Goal: Communication & Community: Answer question/provide support

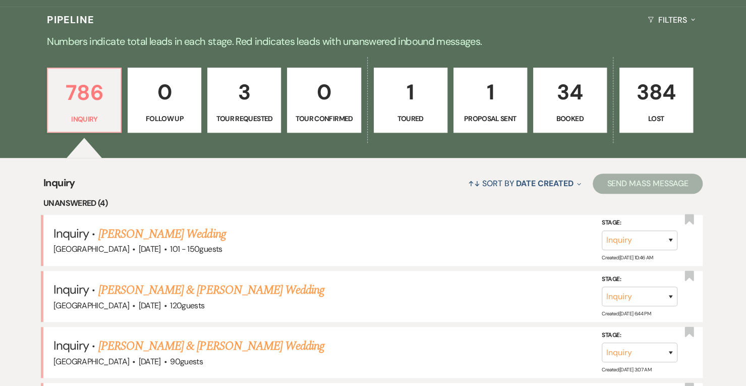
scroll to position [234, 0]
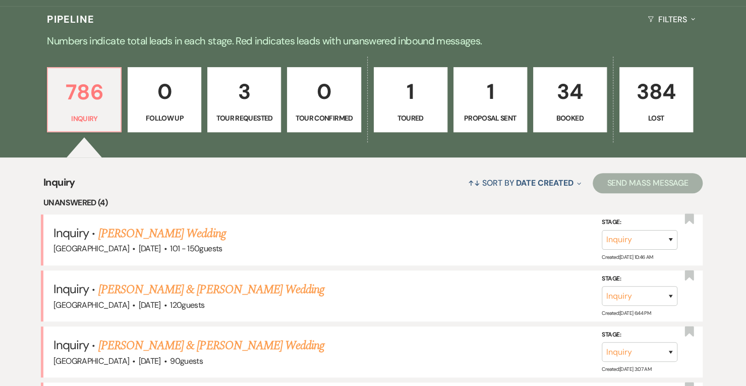
click at [157, 228] on link "[PERSON_NAME] Wedding" at bounding box center [162, 233] width 128 height 18
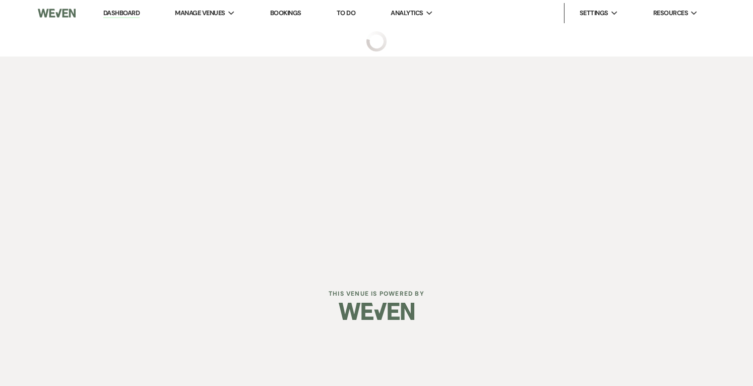
select select "2"
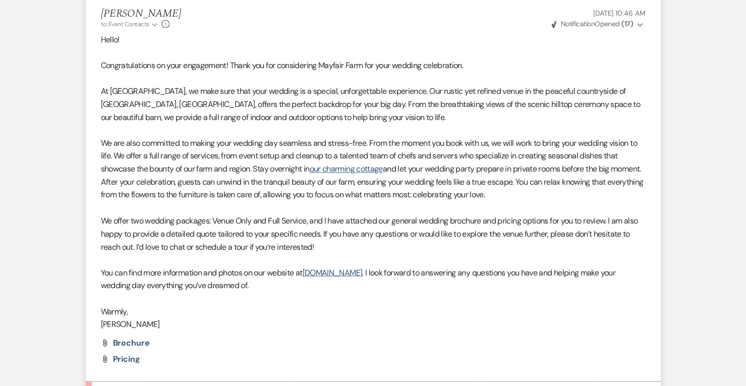
scroll to position [1095, 0]
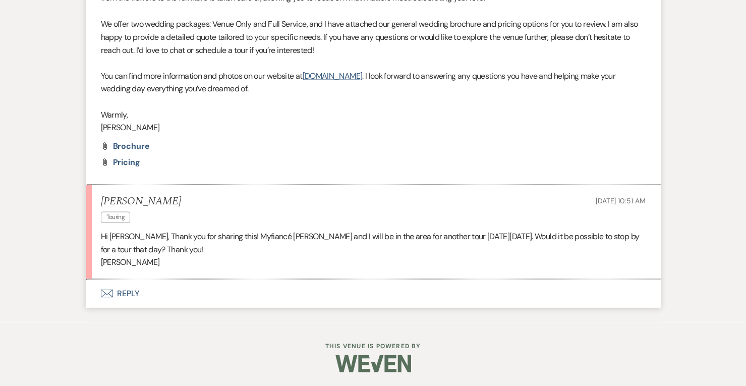
click at [184, 290] on button "Envelope Reply" at bounding box center [373, 293] width 575 height 28
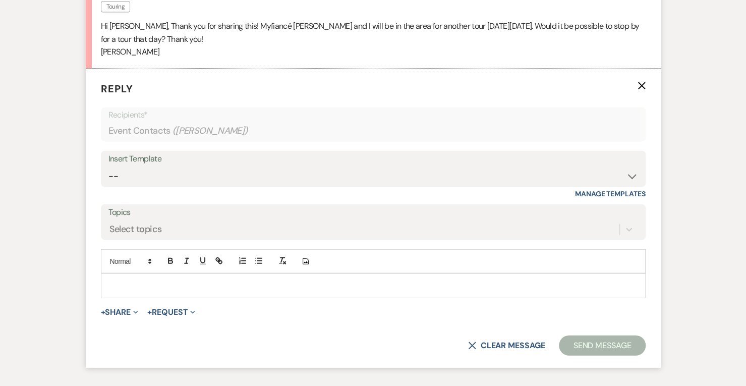
scroll to position [1304, 0]
click at [193, 282] on p at bounding box center [373, 286] width 529 height 11
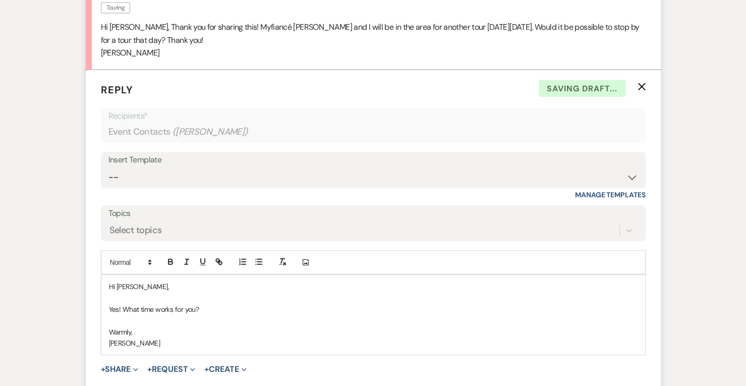
scroll to position [1381, 0]
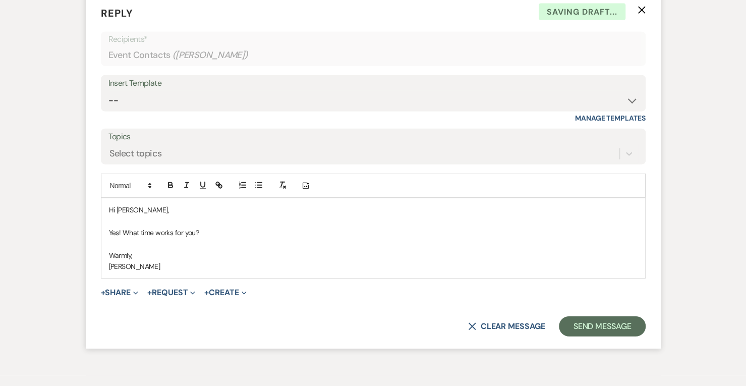
click at [218, 230] on p "Yes! What time works for you?" at bounding box center [373, 232] width 529 height 11
click at [306, 221] on p at bounding box center [373, 221] width 529 height 11
